Goal: Task Accomplishment & Management: Use online tool/utility

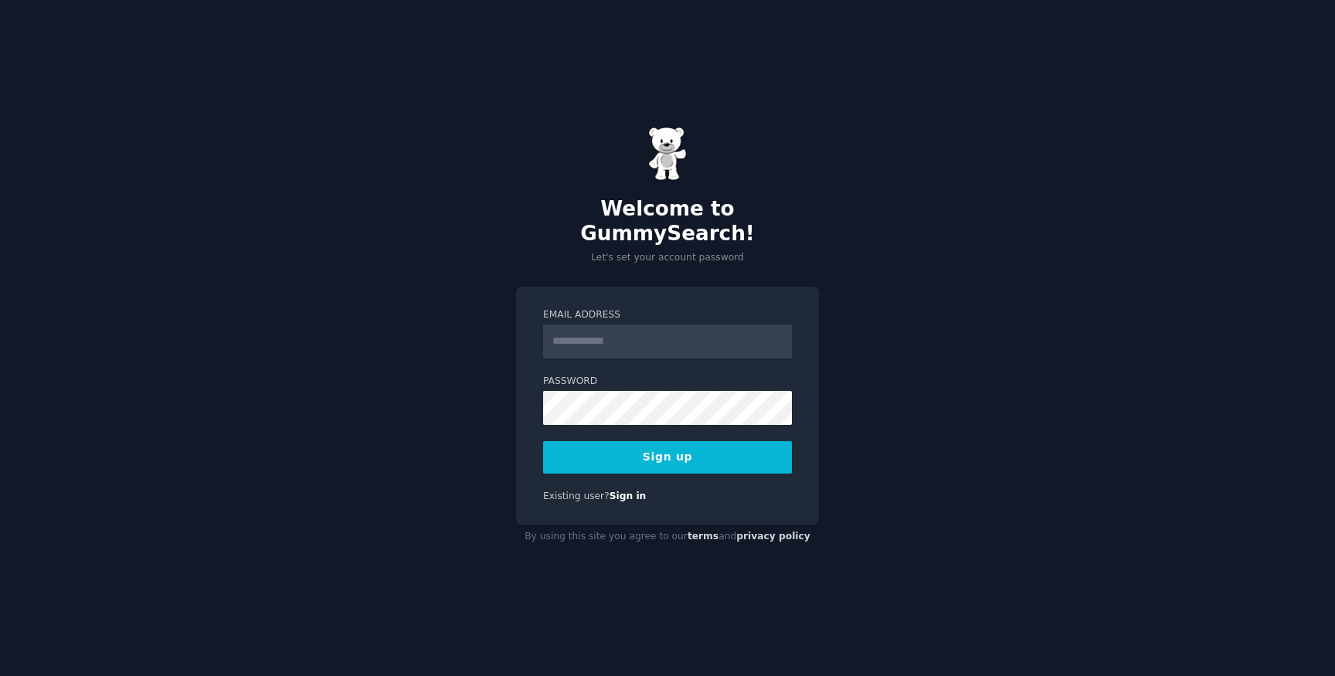
click at [613, 328] on input "Email Address" at bounding box center [667, 341] width 249 height 34
type input "**********"
click at [730, 441] on button "Sign up" at bounding box center [667, 457] width 249 height 32
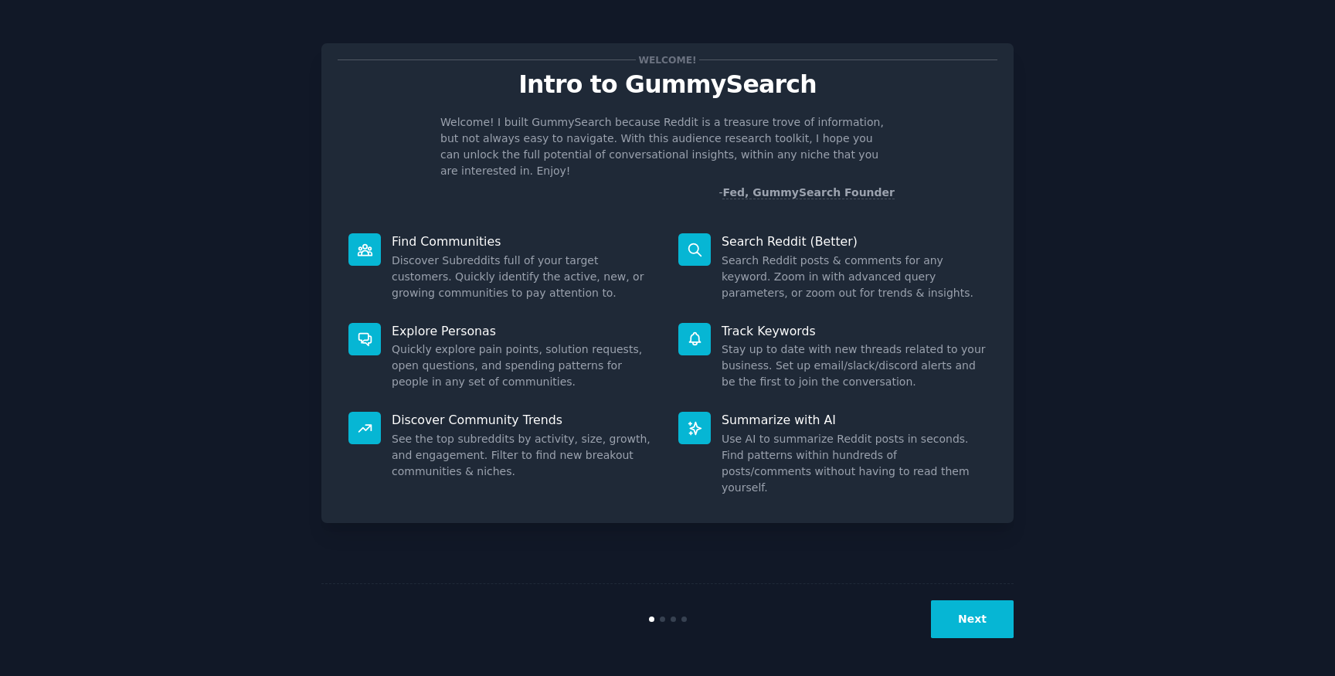
click at [1135, 246] on div "Welcome! Intro to GummySearch Welcome! I built GummySearch because Reddit is a …" at bounding box center [668, 338] width 1292 height 633
click at [1116, 236] on div "Welcome! Intro to GummySearch Welcome! I built GummySearch because Reddit is a …" at bounding box center [668, 338] width 1292 height 633
click at [695, 242] on icon at bounding box center [695, 250] width 16 height 16
click at [980, 627] on button "Next" at bounding box center [972, 619] width 83 height 38
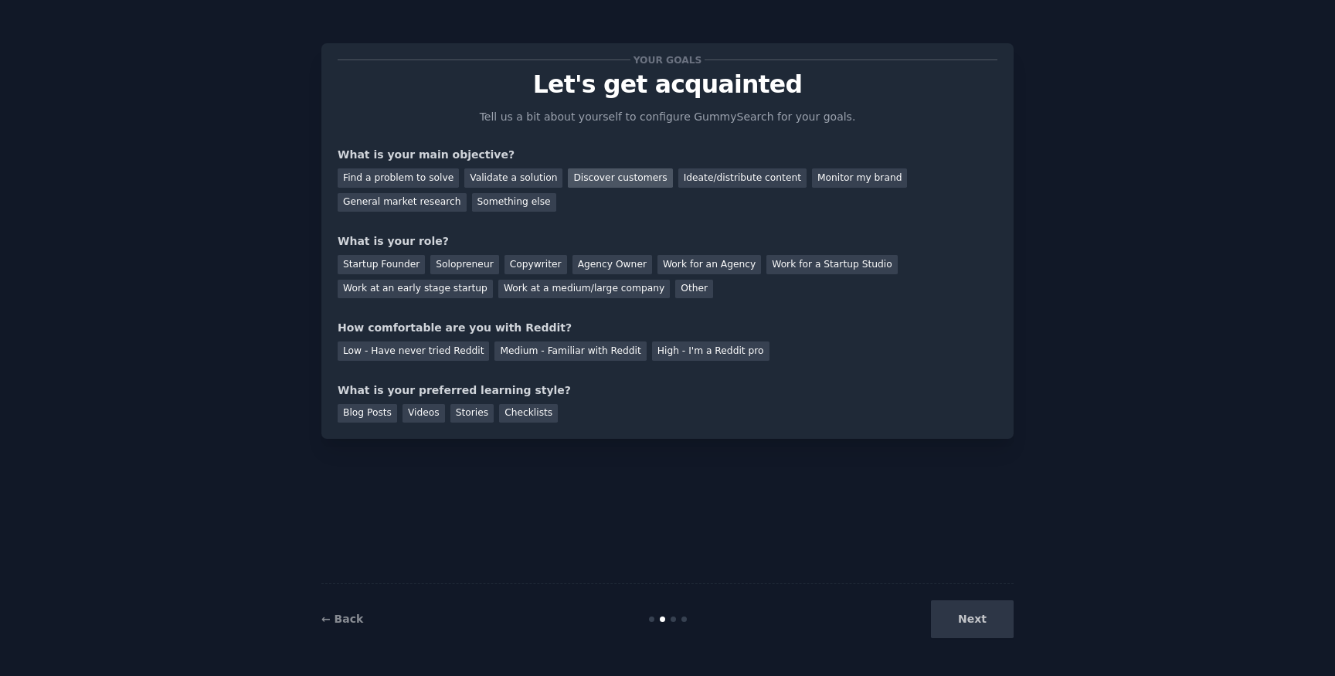
click at [617, 175] on div "Discover customers" at bounding box center [620, 177] width 104 height 19
click at [419, 207] on div "General market research" at bounding box center [402, 202] width 129 height 19
click at [588, 175] on div "Discover customers" at bounding box center [620, 177] width 104 height 19
click at [678, 177] on div "Ideate/distribute content" at bounding box center [742, 177] width 128 height 19
click at [808, 262] on div "Work for a Startup Studio" at bounding box center [831, 264] width 131 height 19
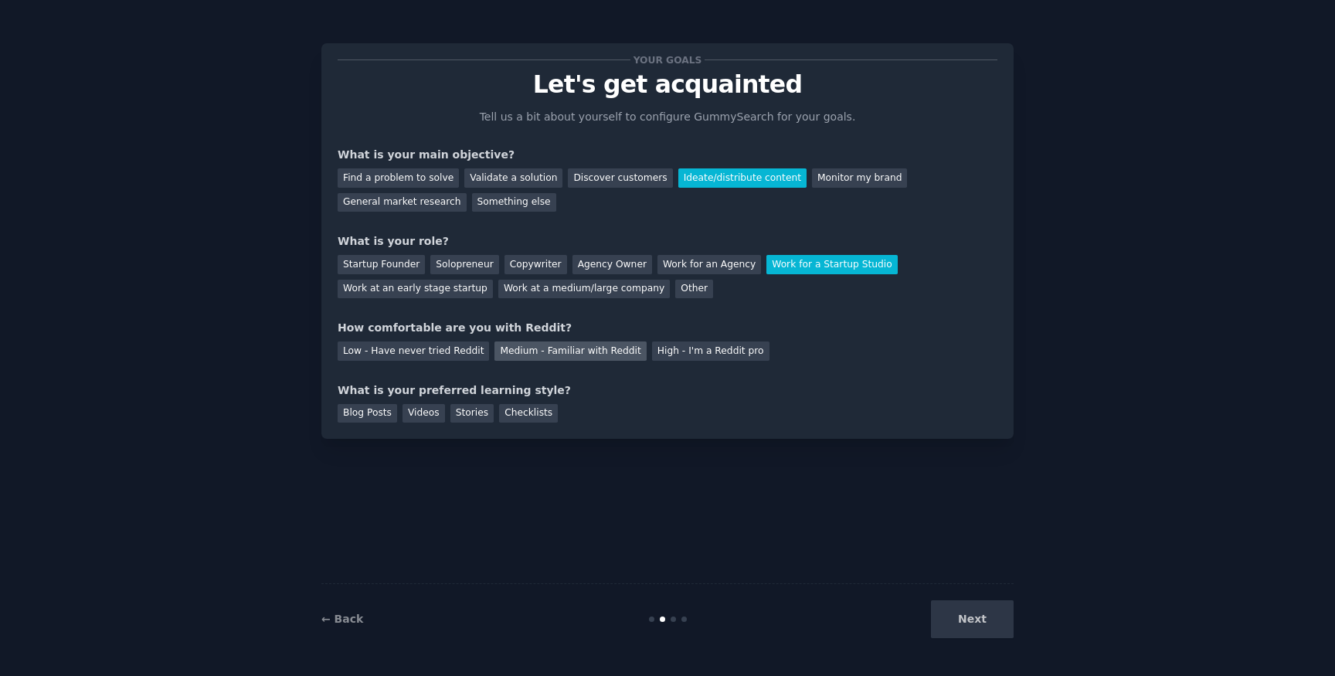
click at [538, 353] on div "Medium - Familiar with Reddit" at bounding box center [569, 350] width 151 height 19
click at [521, 416] on div "Checklists" at bounding box center [528, 413] width 59 height 19
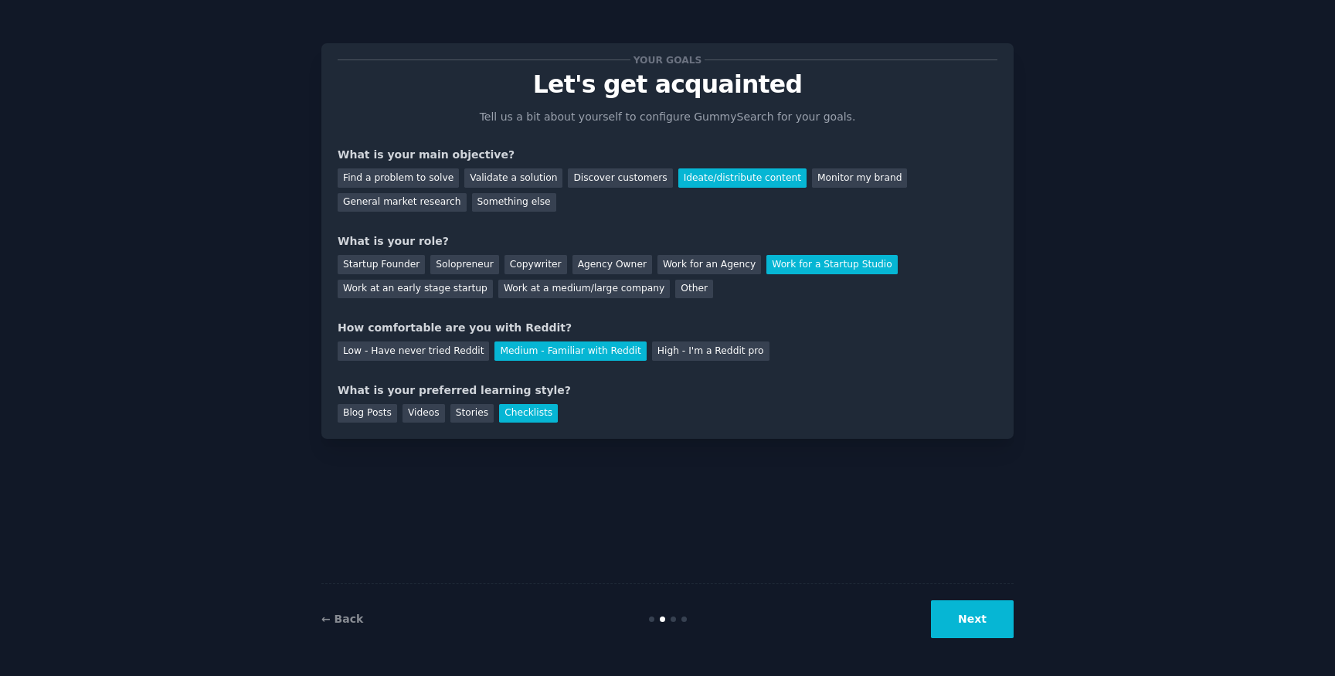
click at [946, 616] on button "Next" at bounding box center [972, 619] width 83 height 38
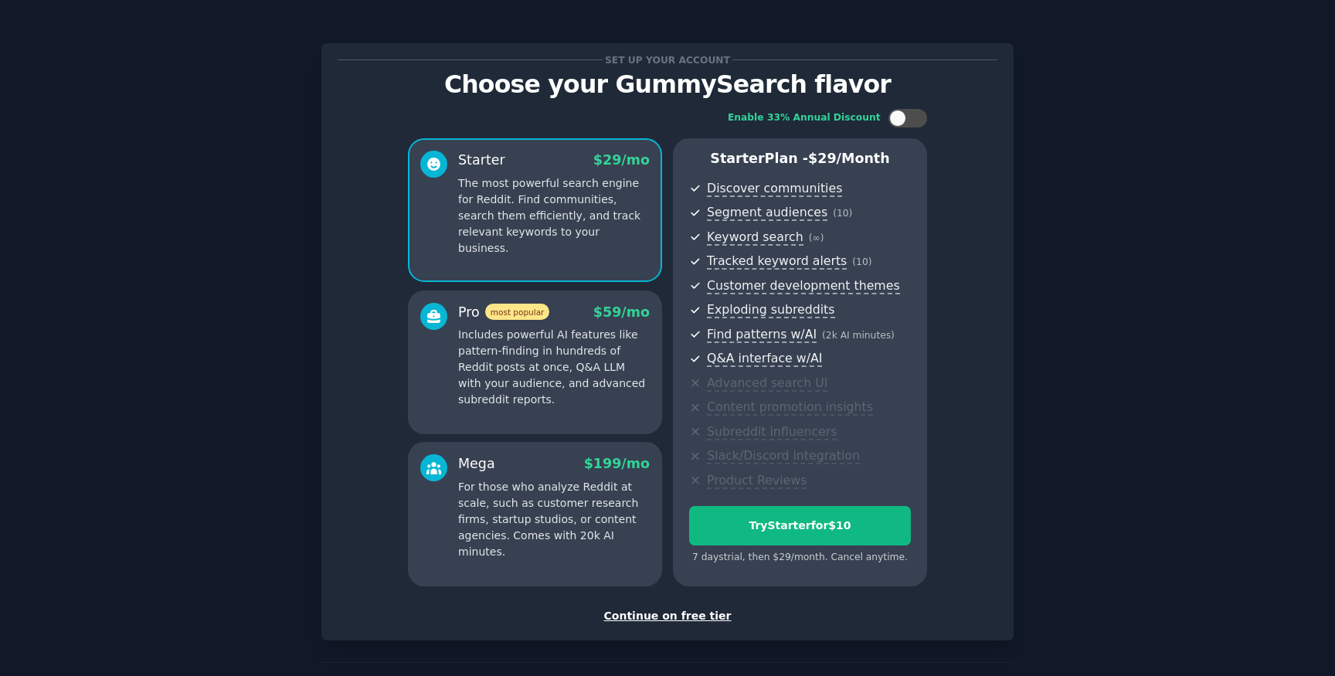
click at [685, 617] on div "Continue on free tier" at bounding box center [668, 616] width 660 height 16
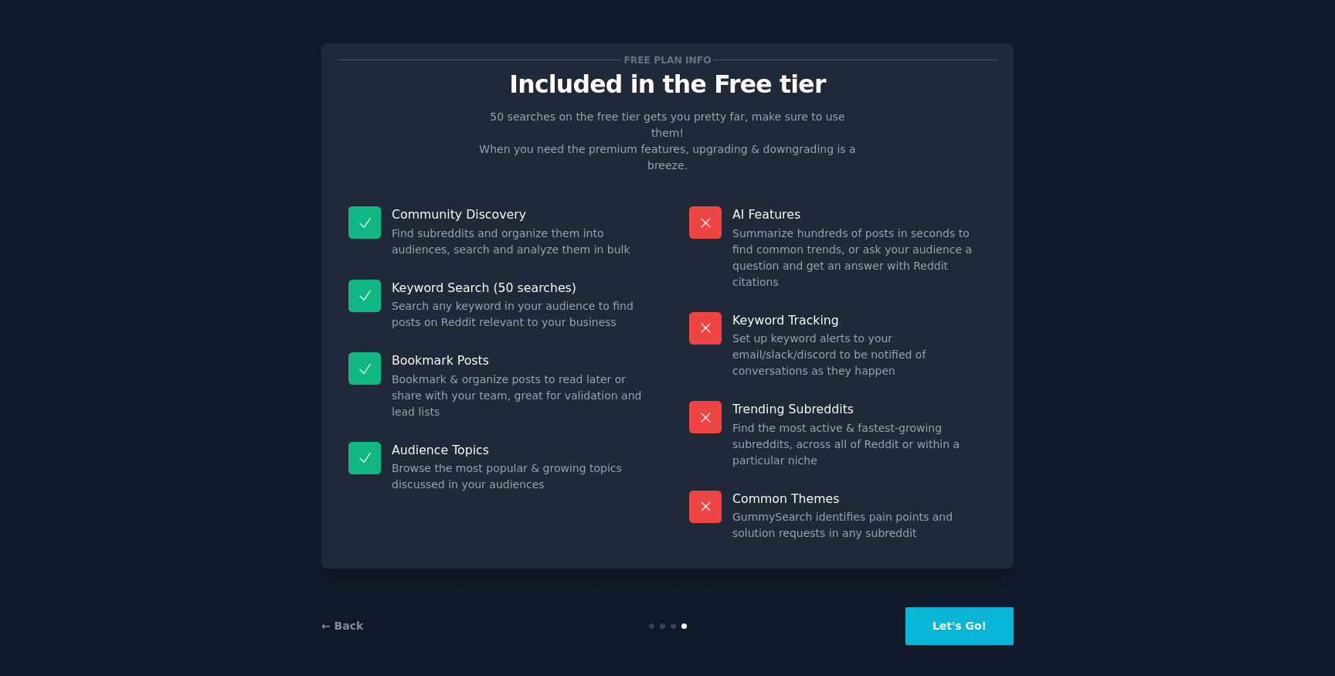
click at [966, 627] on button "Let's Go!" at bounding box center [959, 626] width 108 height 38
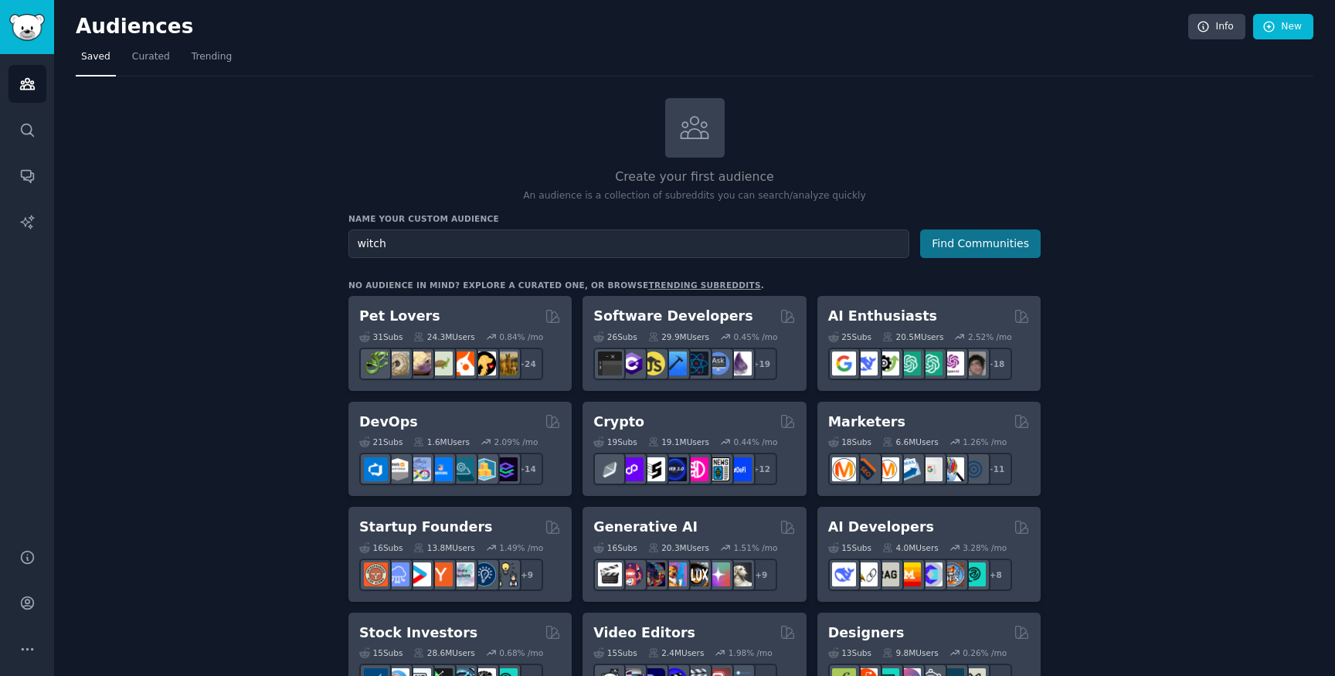
type input "witch"
click at [994, 249] on button "Find Communities" at bounding box center [980, 243] width 121 height 29
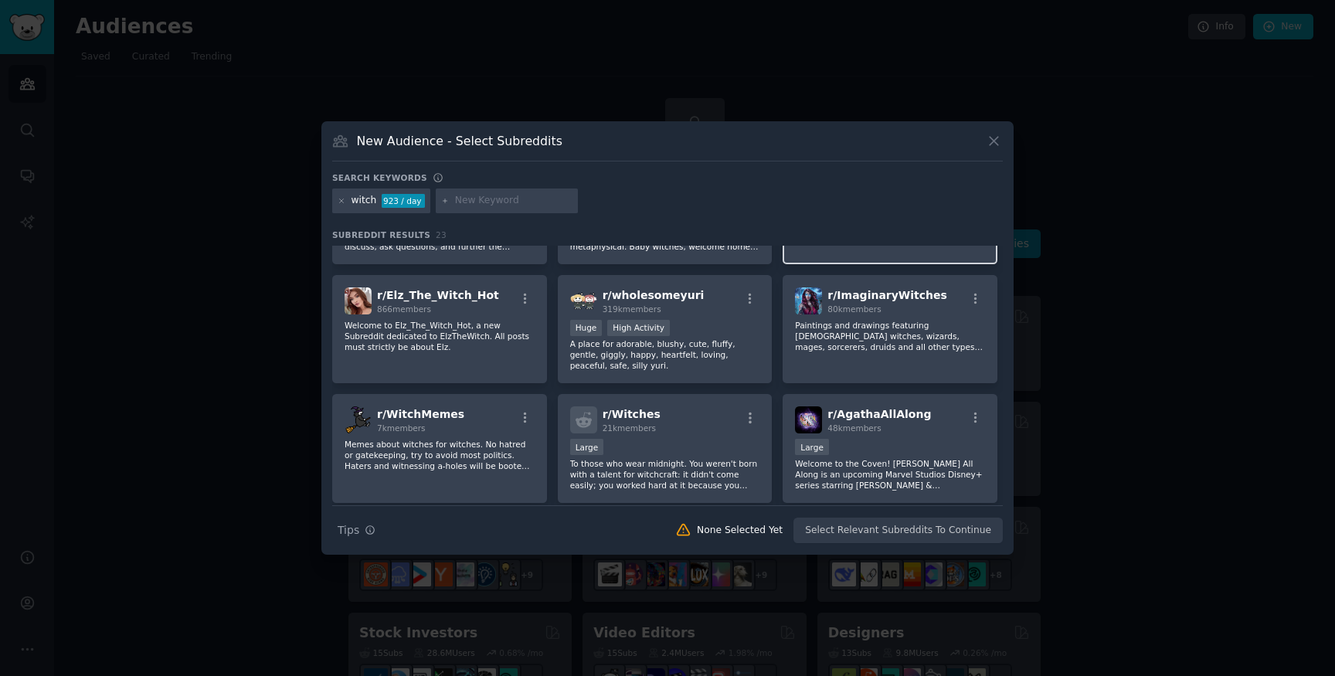
scroll to position [136, 0]
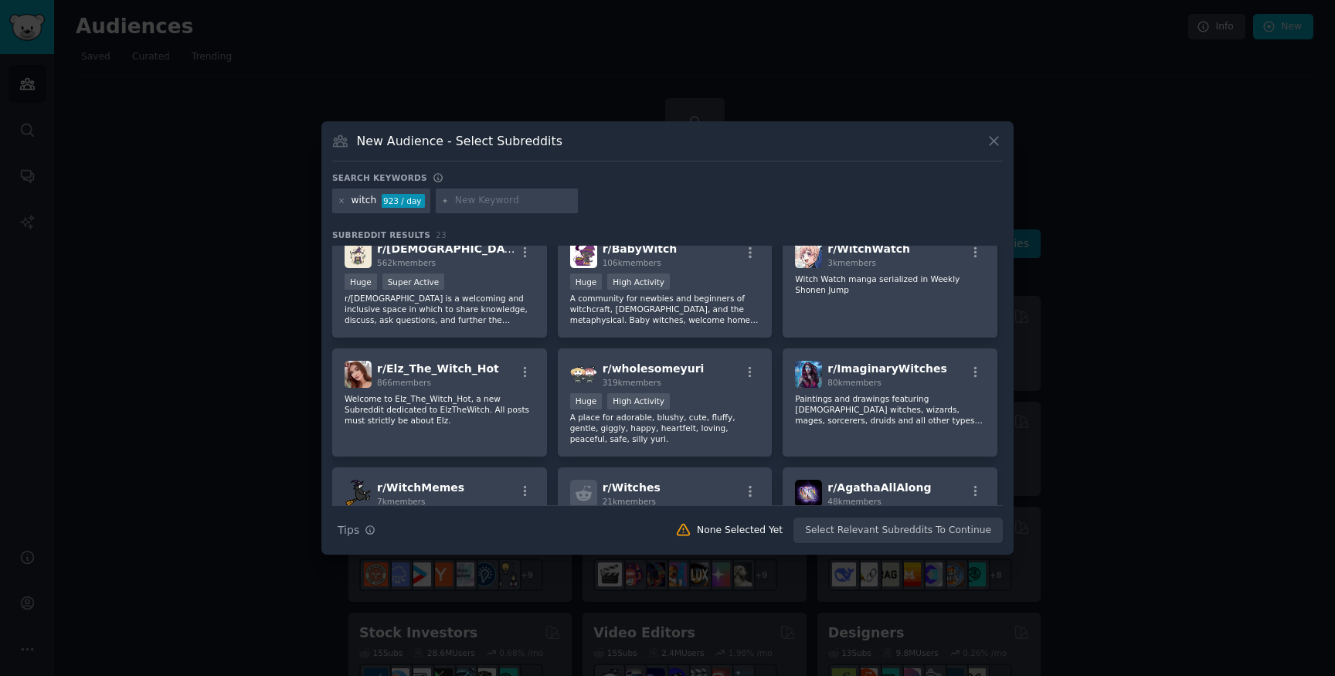
click at [999, 134] on icon at bounding box center [994, 141] width 16 height 16
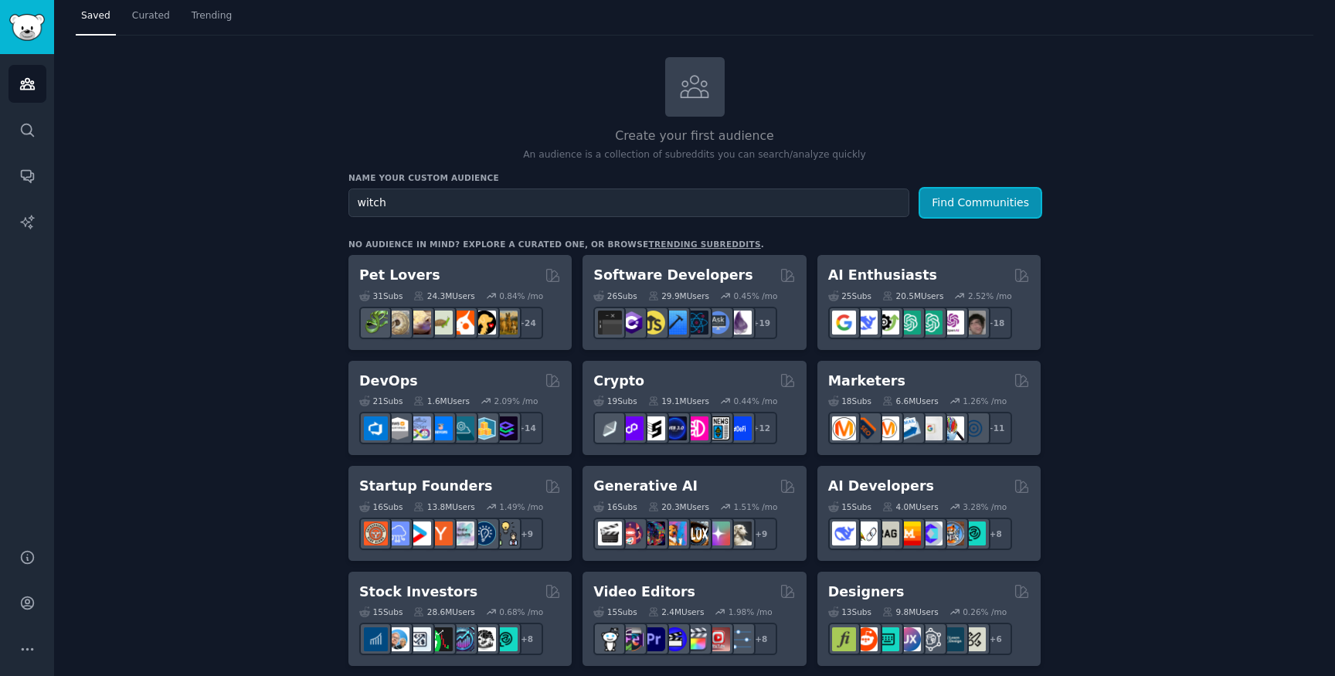
scroll to position [21, 0]
